Goal: Task Accomplishment & Management: Manage account settings

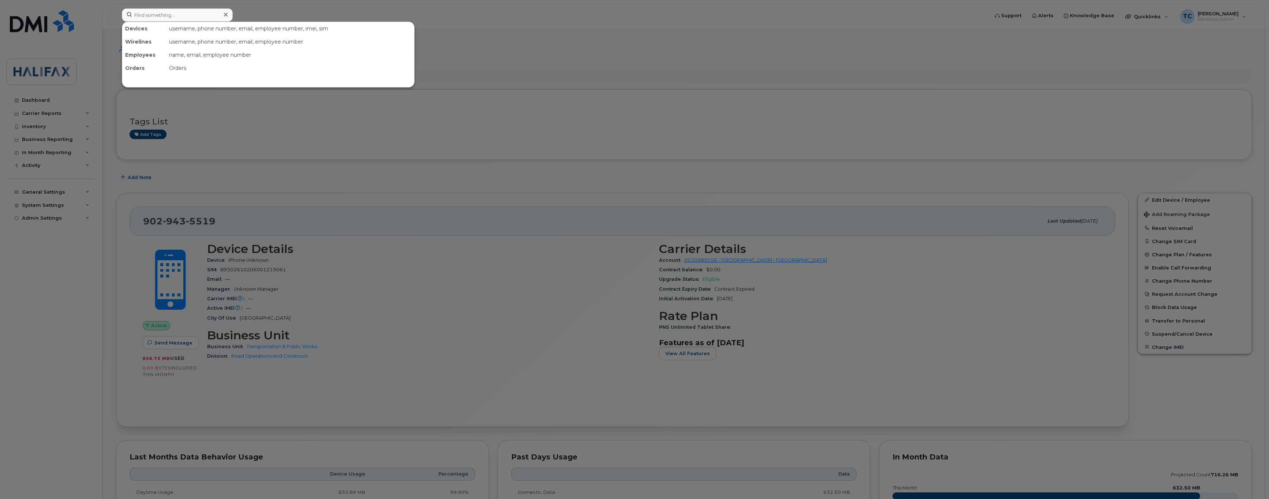
click at [185, 21] on input at bounding box center [177, 14] width 111 height 13
type input "902-483-5788"
click at [166, 41] on div "[PERSON_NAME]" at bounding box center [161, 44] width 71 height 13
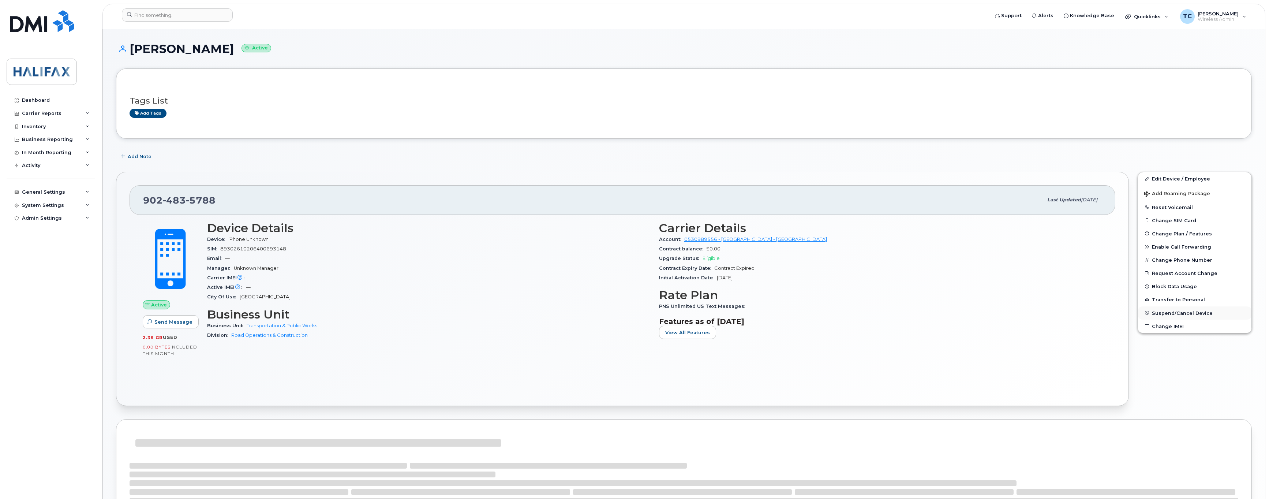
click at [1170, 315] on span "Suspend/Cancel Device" at bounding box center [1181, 312] width 61 height 5
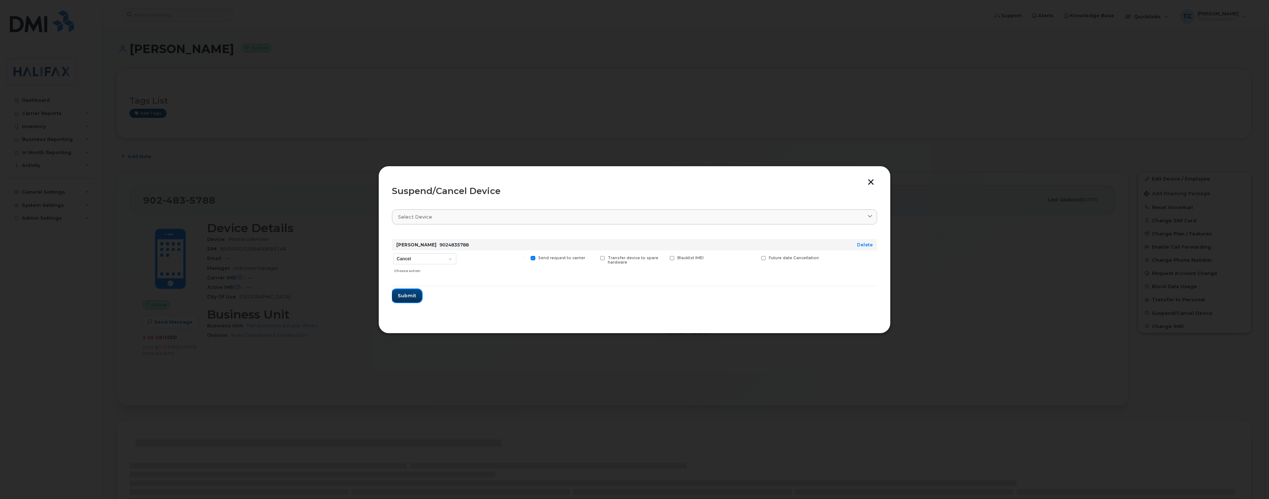
click at [407, 296] on span "Submit" at bounding box center [407, 295] width 18 height 7
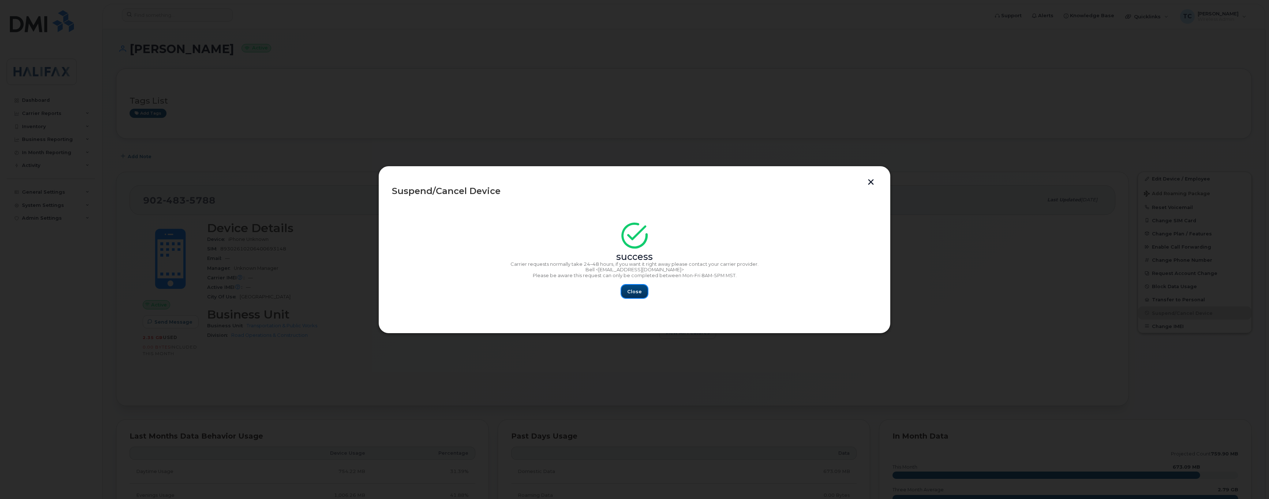
click at [634, 289] on span "Close" at bounding box center [634, 291] width 15 height 7
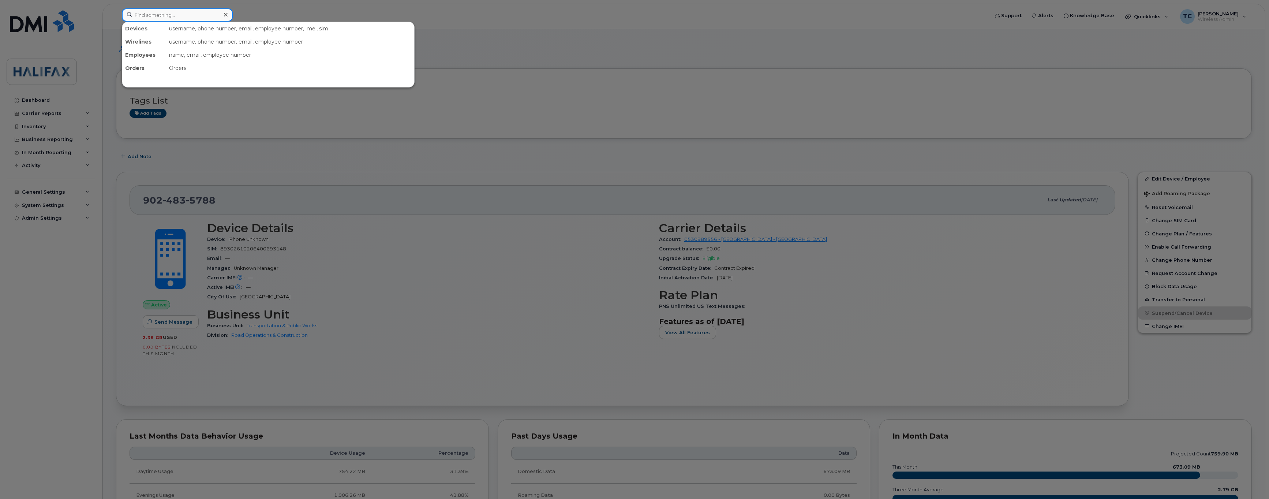
click at [183, 15] on input at bounding box center [177, 14] width 111 height 13
paste input "902-483-5788"
type input "902-483-5788"
click at [144, 45] on div "[PERSON_NAME]" at bounding box center [161, 44] width 71 height 7
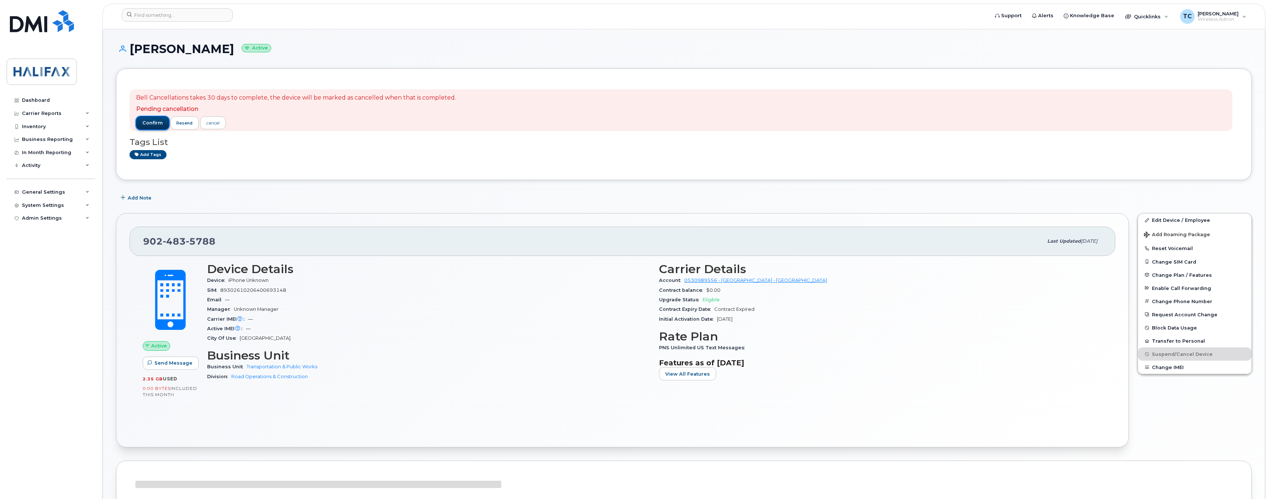
click at [150, 119] on button "confirm" at bounding box center [152, 122] width 33 height 13
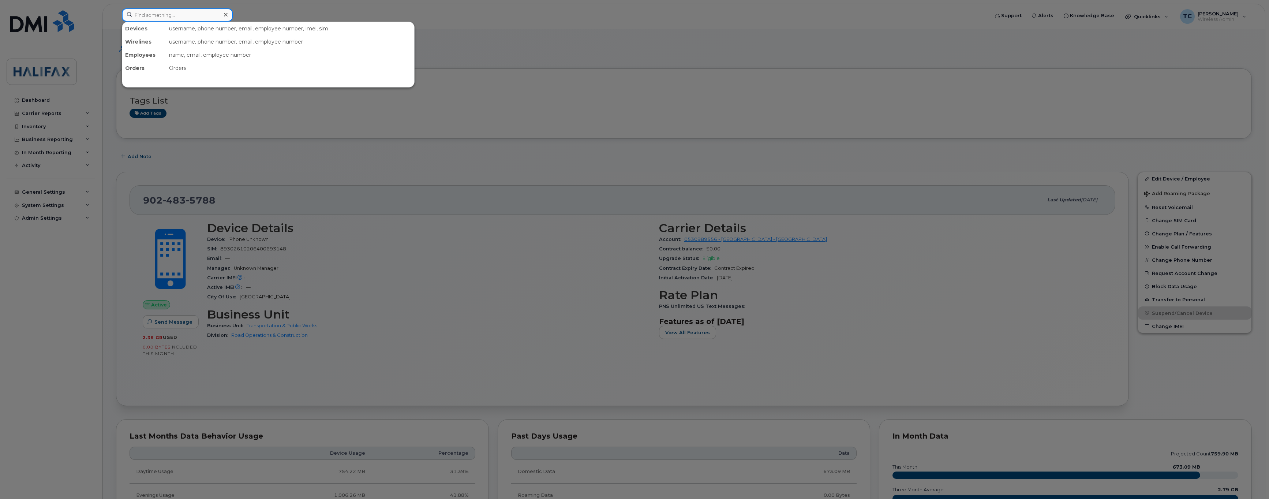
click at [214, 11] on input at bounding box center [177, 14] width 111 height 13
paste input "[PHONE_NUMBER]"
click at [150, 15] on input "[PHONE_NUMBER]" at bounding box center [177, 14] width 111 height 13
click at [326, 225] on div at bounding box center [634, 249] width 1269 height 499
click at [174, 19] on input "478-6542" at bounding box center [177, 14] width 111 height 13
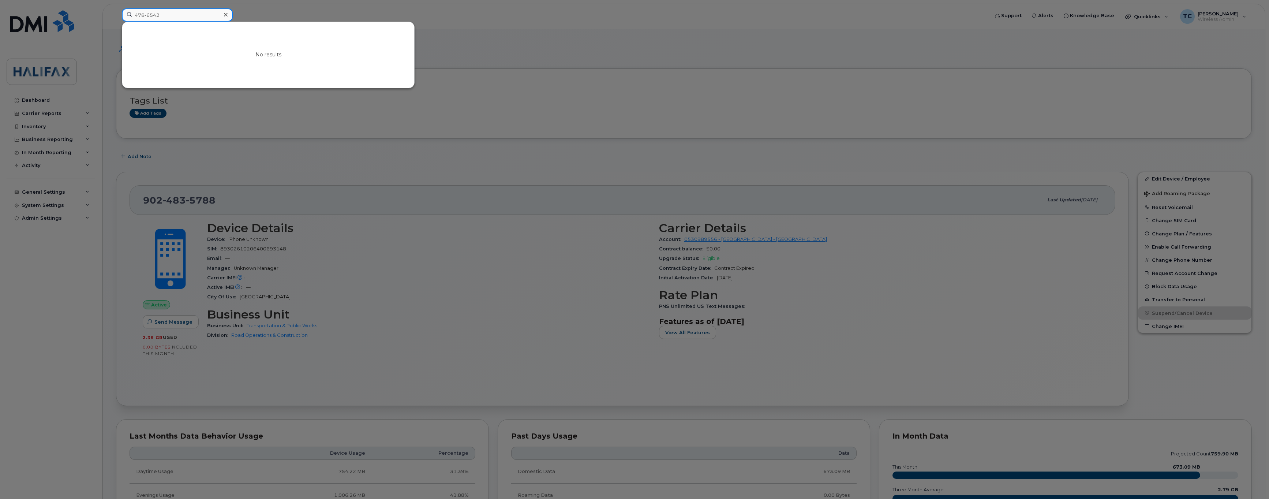
paste input "[PERSON_NAME]"
drag, startPoint x: 214, startPoint y: 15, endPoint x: 3, endPoint y: -1, distance: 212.0
paste input
type input "[PERSON_NAME]"
